Goal: Subscribe to service/newsletter

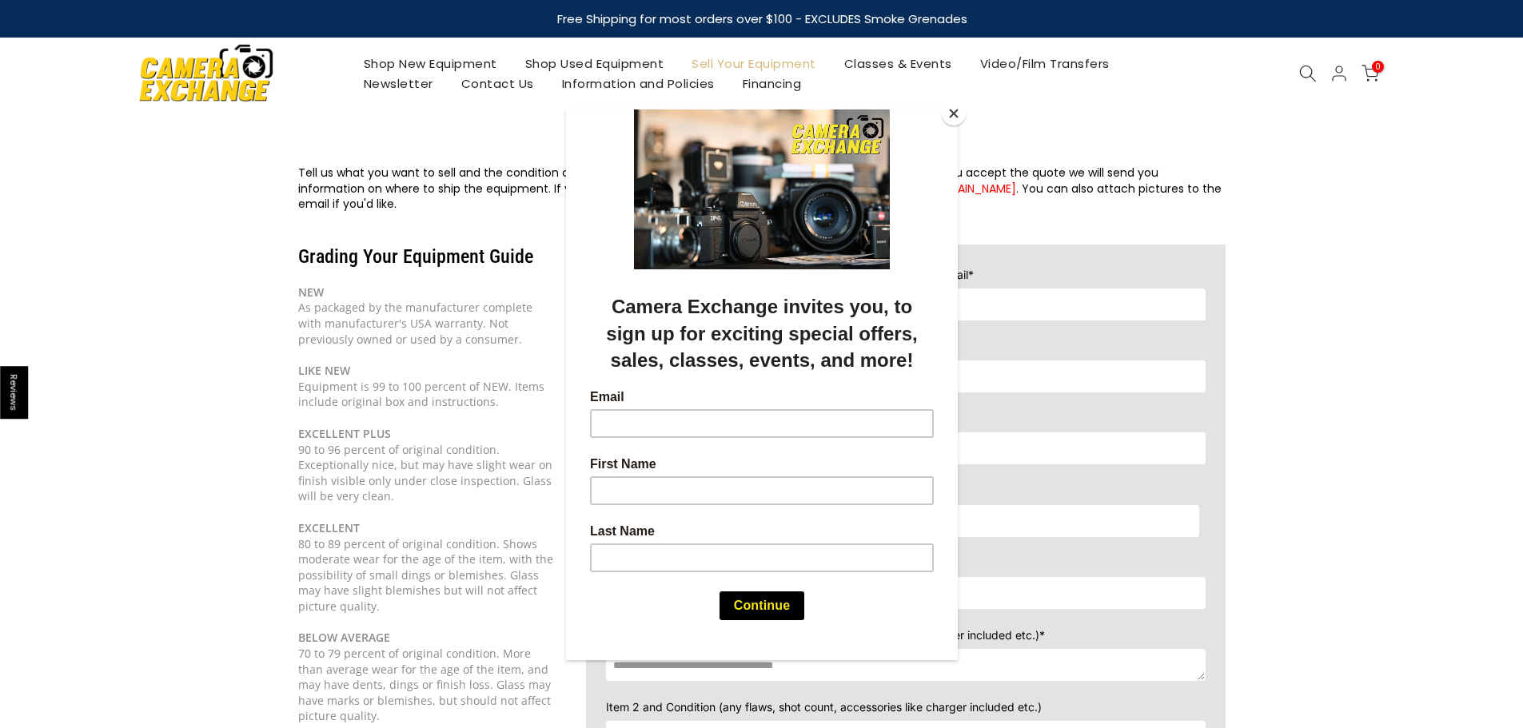
click at [1502, 198] on div at bounding box center [761, 364] width 1523 height 728
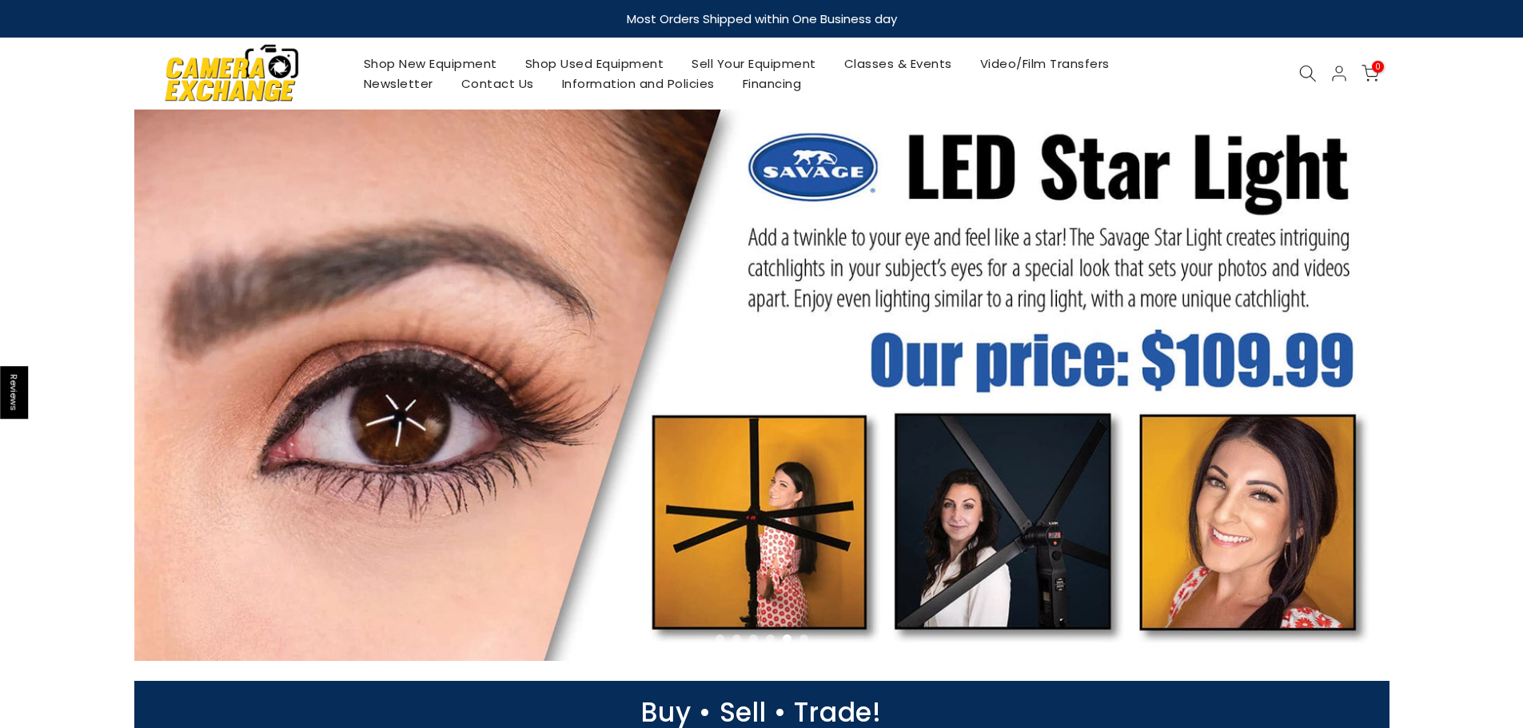
click at [401, 86] on link "Newsletter" at bounding box center [398, 84] width 98 height 20
